Goal: Task Accomplishment & Management: Use online tool/utility

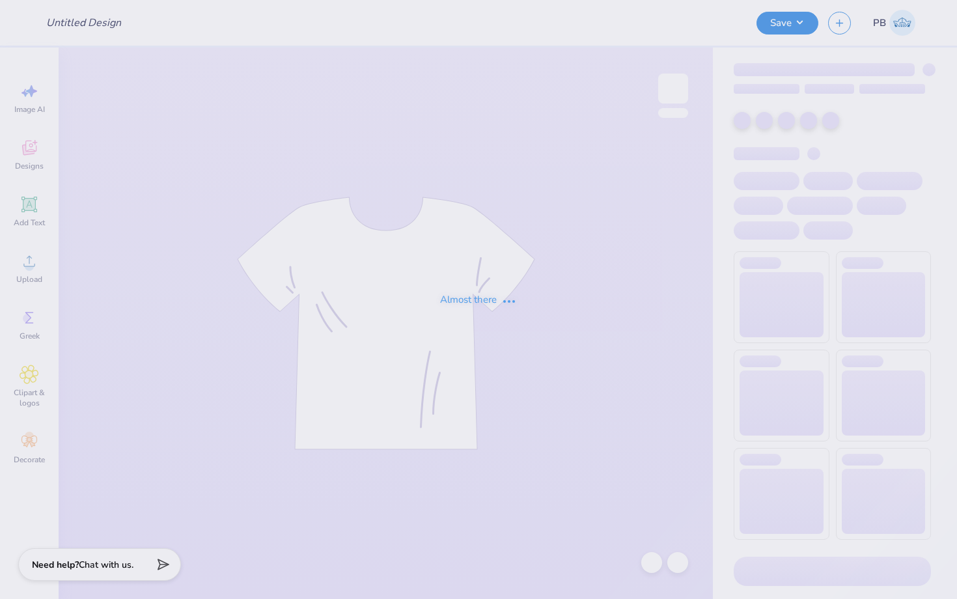
type input "PA week shirt"
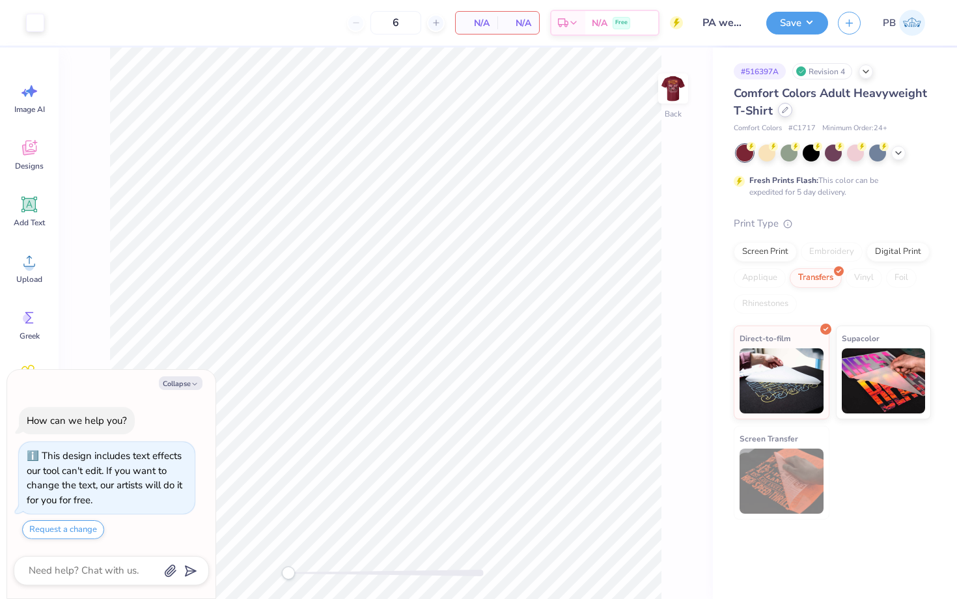
click at [782, 113] on icon at bounding box center [785, 110] width 7 height 7
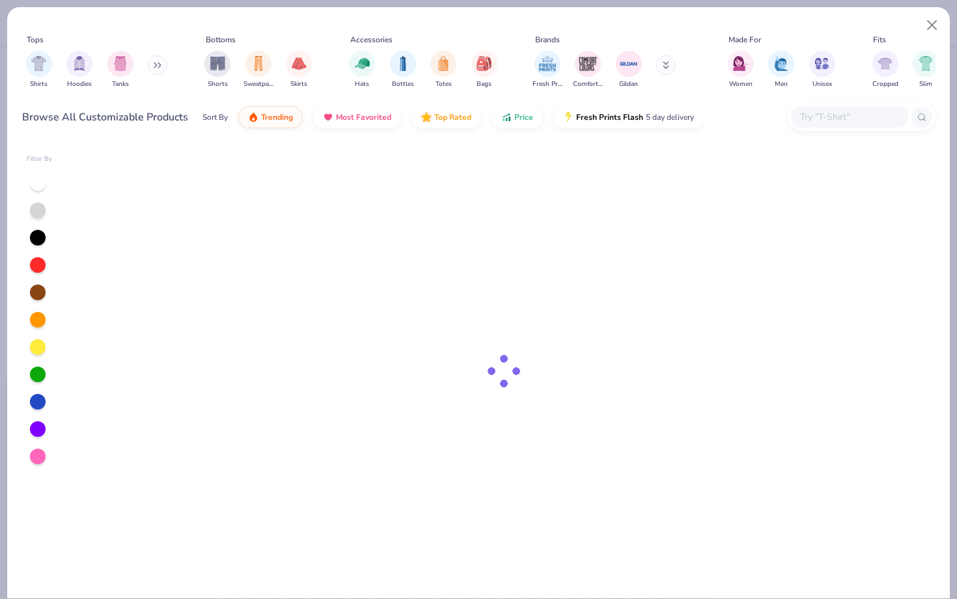
type textarea "x"
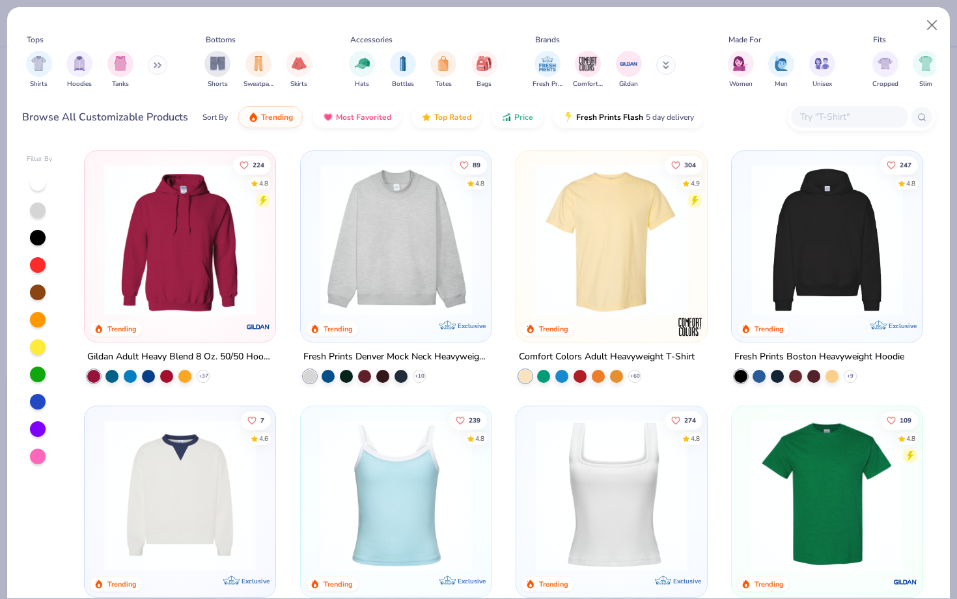
click at [837, 122] on input "text" at bounding box center [849, 116] width 100 height 15
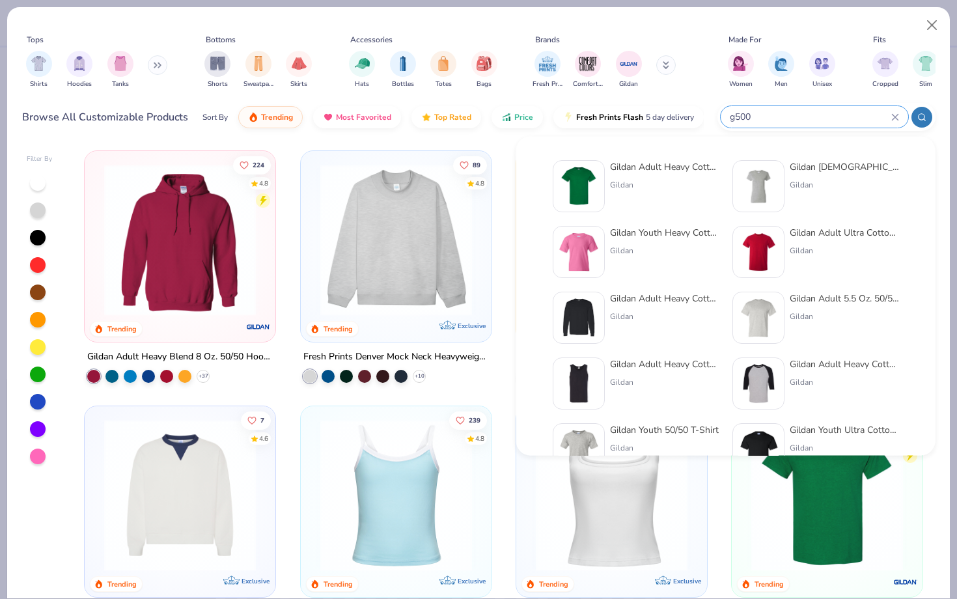
type input "g500"
click at [598, 180] on img at bounding box center [579, 186] width 40 height 40
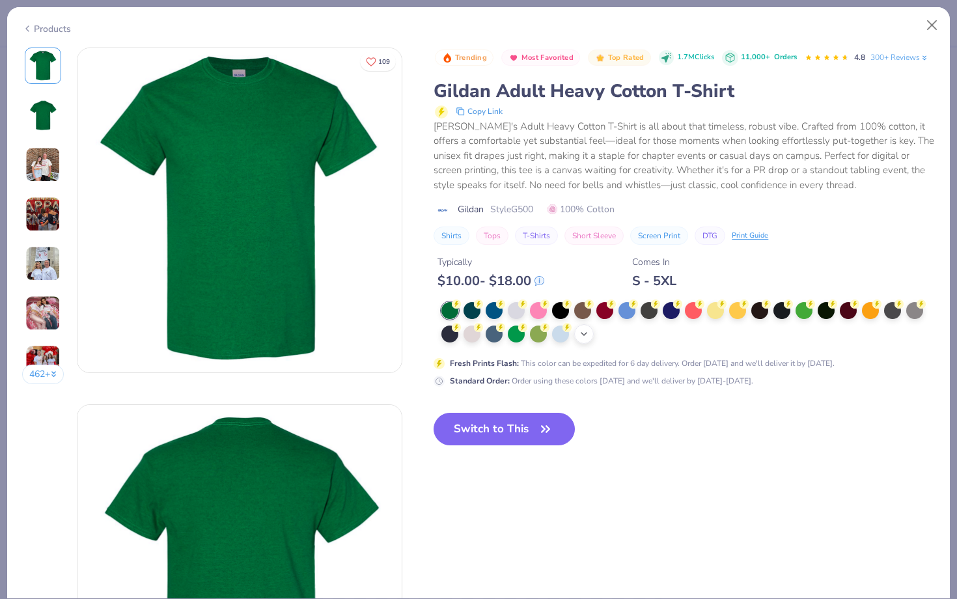
click at [584, 341] on div "+ 22" at bounding box center [584, 334] width 20 height 20
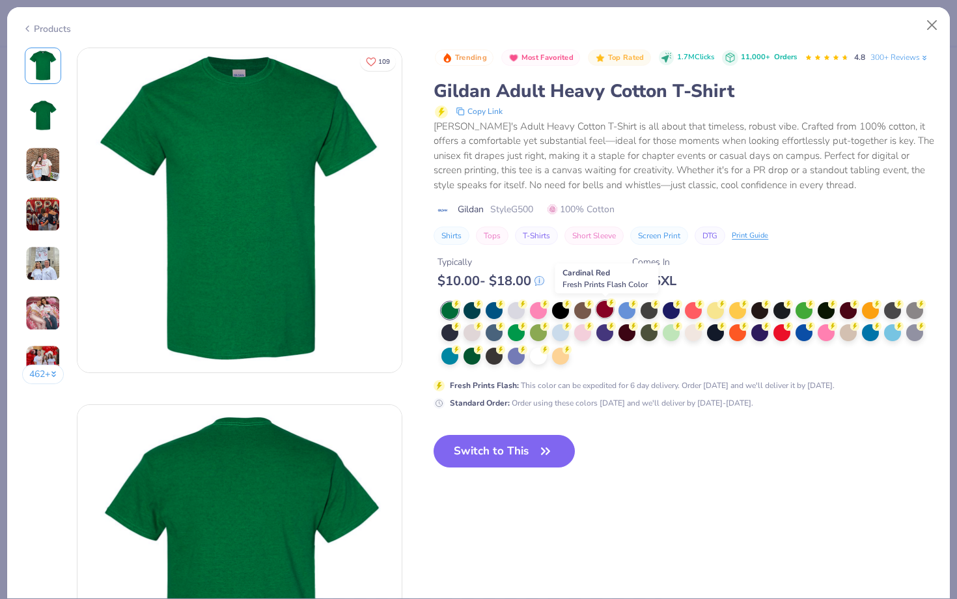
click at [607, 309] on div at bounding box center [604, 309] width 17 height 17
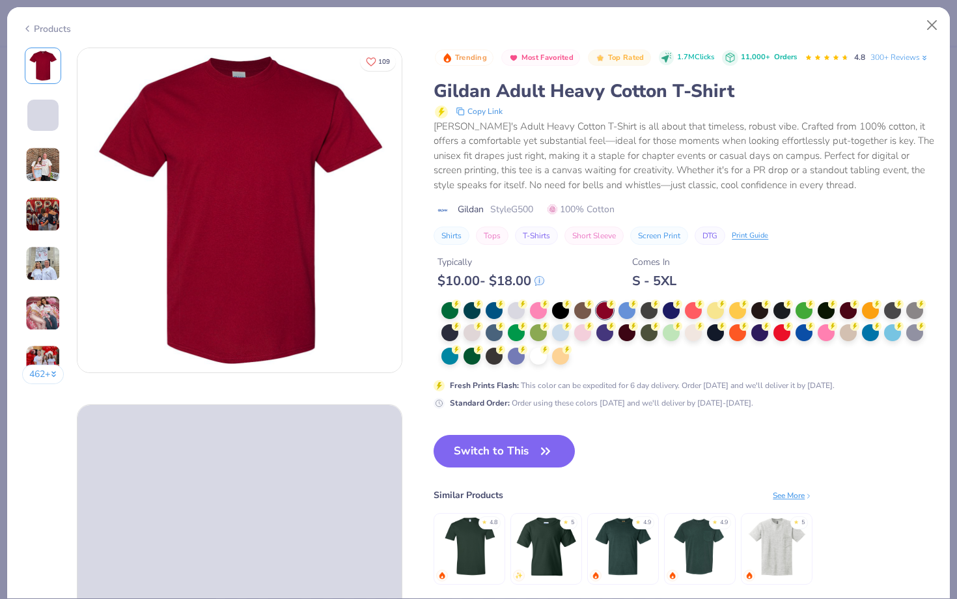
click at [476, 468] on div "Switch to This Similar Products See More ★ 4.8 ★ 5 ★ 4.9 ★ 4.9 ★ 5" at bounding box center [623, 523] width 379 height 176
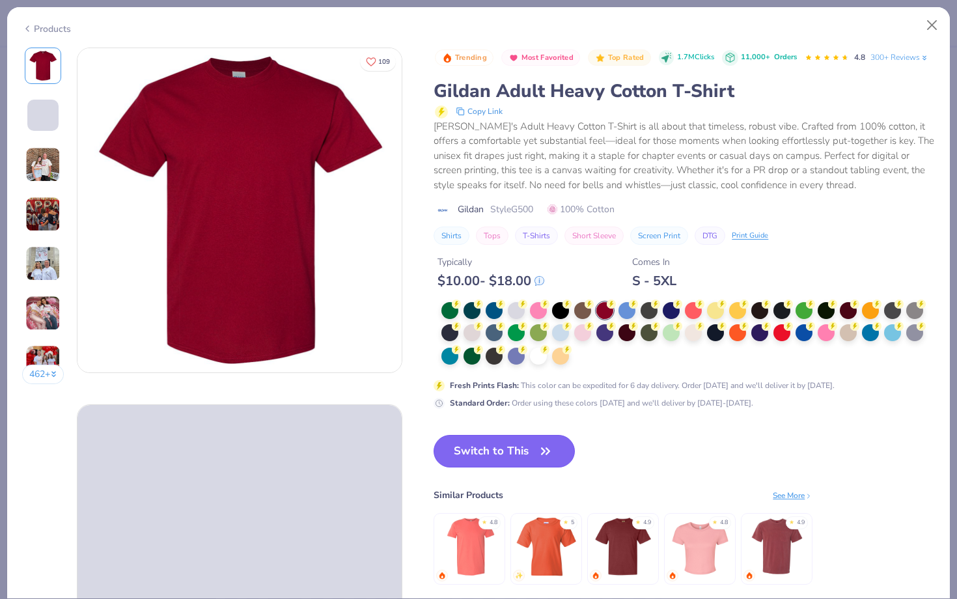
drag, startPoint x: 475, startPoint y: 457, endPoint x: 482, endPoint y: 458, distance: 7.8
click at [475, 456] on button "Switch to This" at bounding box center [504, 451] width 141 height 33
click at [482, 458] on button "Switch to This" at bounding box center [504, 451] width 141 height 33
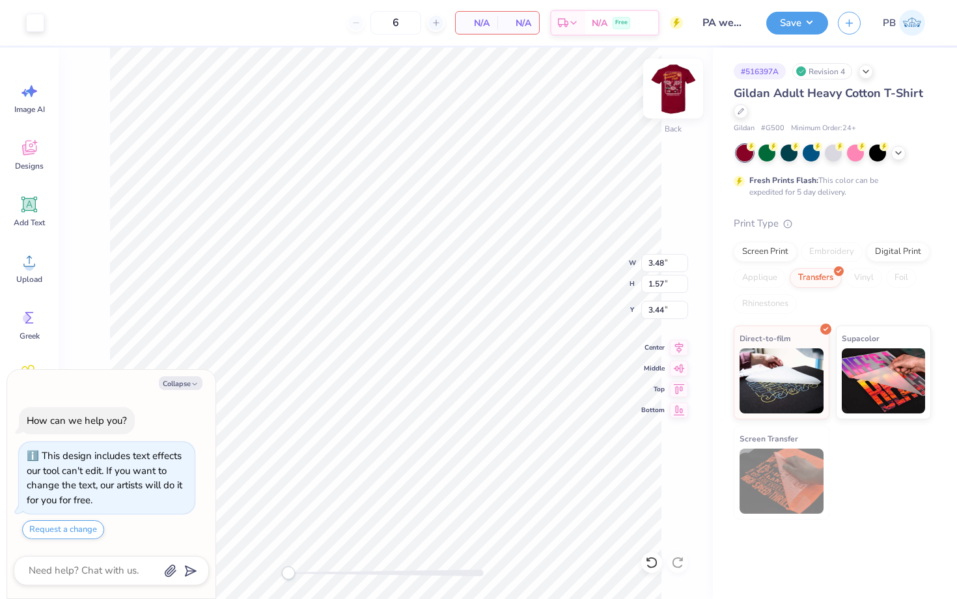
click at [667, 86] on img at bounding box center [673, 89] width 52 height 52
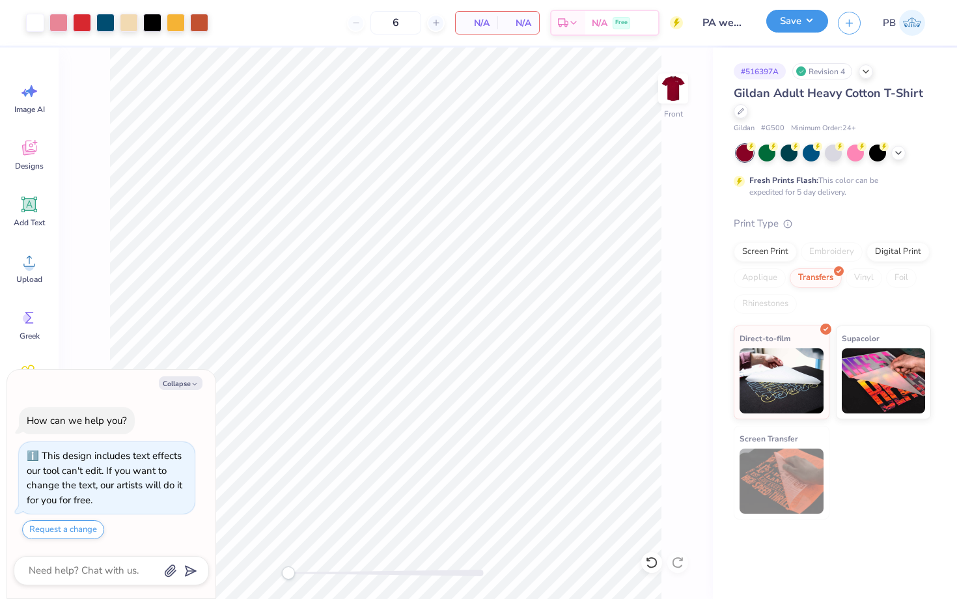
click at [785, 19] on button "Save" at bounding box center [797, 21] width 62 height 23
type textarea "x"
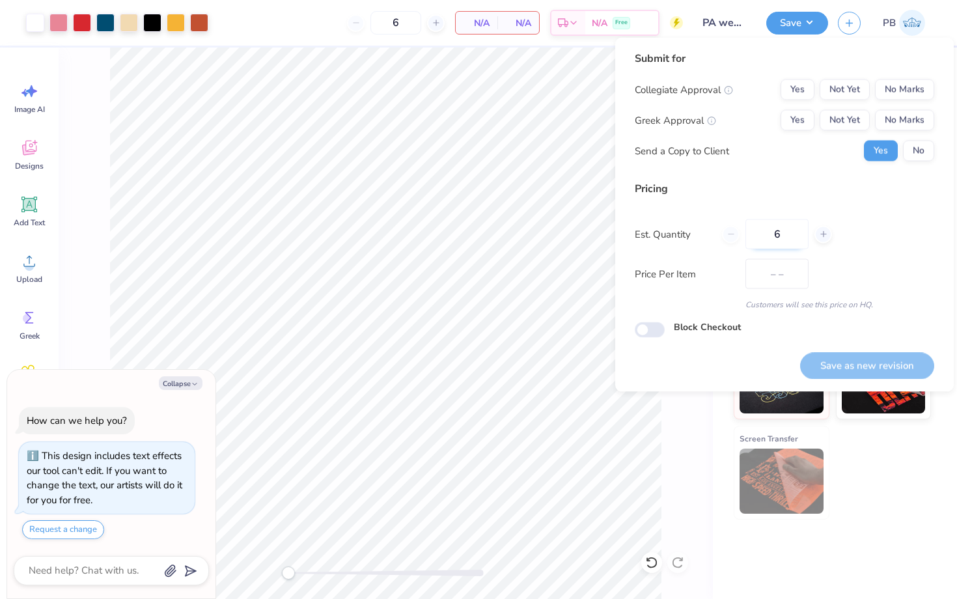
click at [780, 234] on input "6" at bounding box center [777, 234] width 63 height 30
type input "12"
type textarea "x"
type input "12"
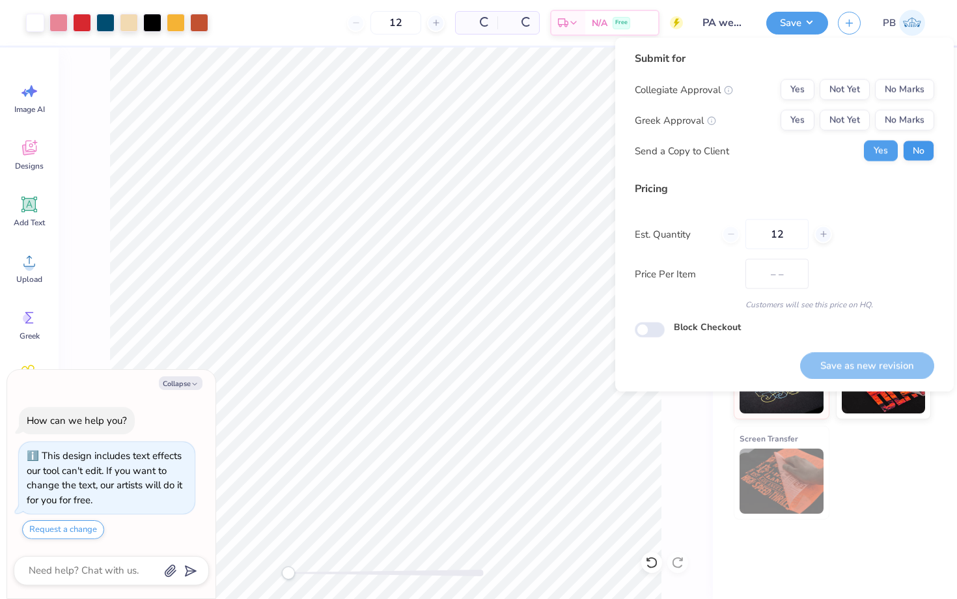
type textarea "x"
type input "$40.89"
type input "12"
click at [920, 144] on button "No" at bounding box center [918, 151] width 31 height 21
click at [912, 119] on button "No Marks" at bounding box center [904, 120] width 59 height 21
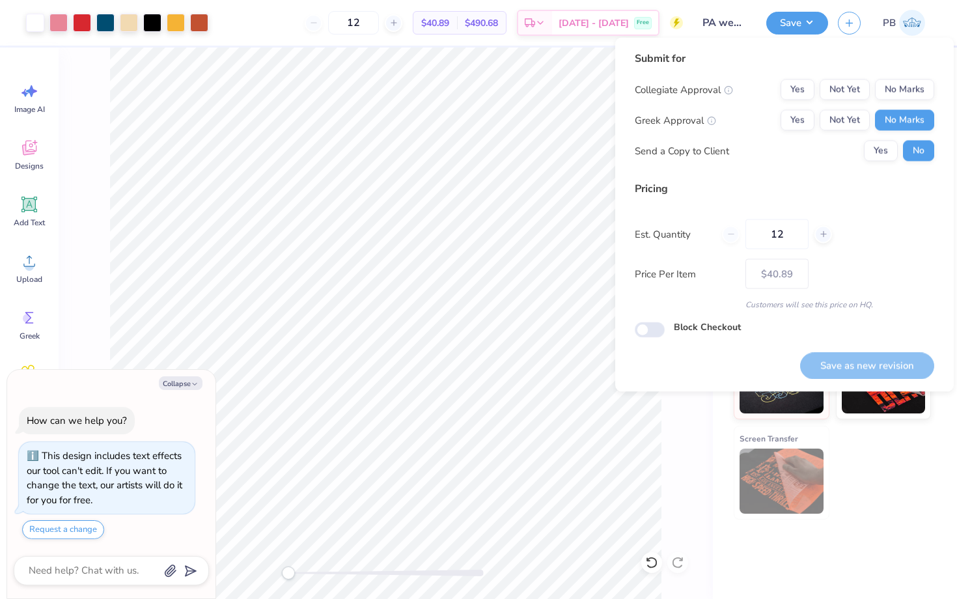
click at [912, 68] on div "Submit for Collegiate Approval Yes Not Yet No Marks Greek Approval Yes Not Yet …" at bounding box center [785, 111] width 300 height 120
click at [912, 91] on button "No Marks" at bounding box center [904, 89] width 59 height 21
click at [857, 361] on button "Save as new revision" at bounding box center [867, 365] width 134 height 27
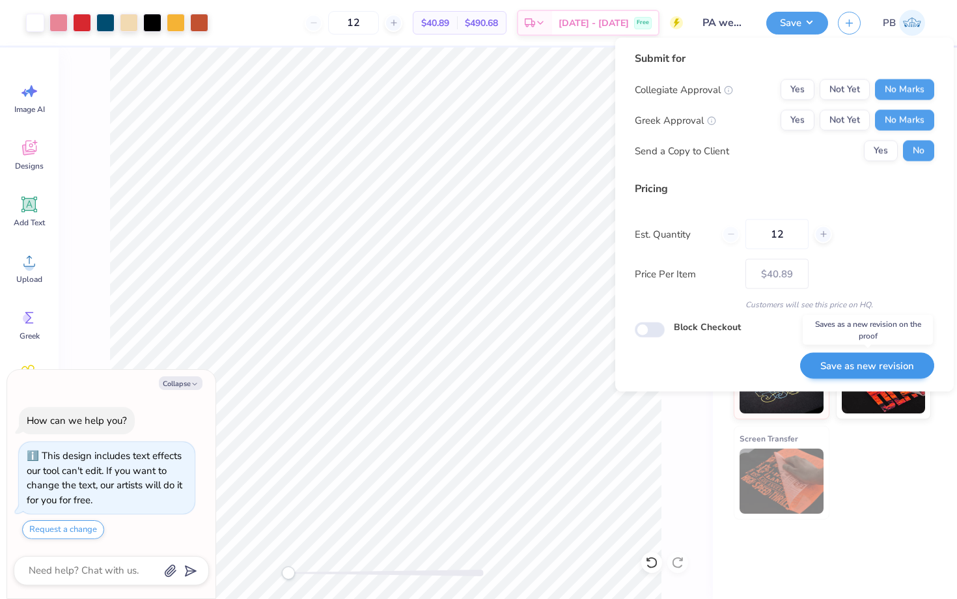
type textarea "x"
type input "– –"
type textarea "x"
type input "$40.89"
type textarea "x"
